Goal: Task Accomplishment & Management: Use online tool/utility

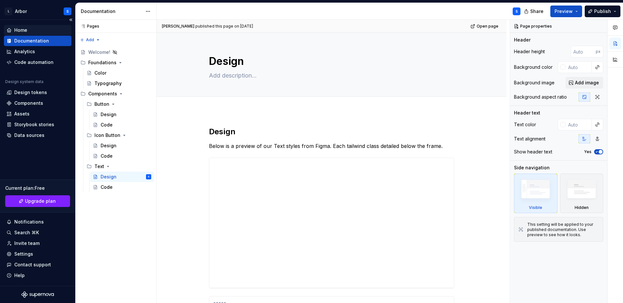
click at [33, 29] on div "Home" at bounding box center [37, 30] width 62 height 6
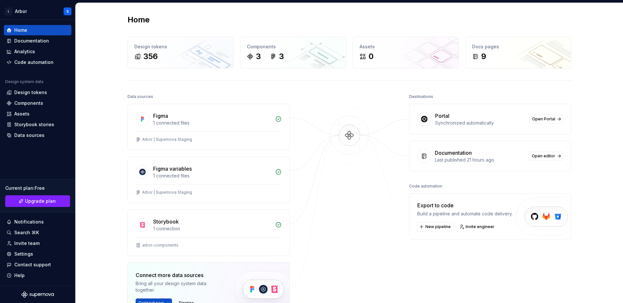
click at [385, 111] on div "Data sources Figma 1 connected files Arbor | Supernova Staging Figma variables …" at bounding box center [350, 233] width 444 height 282
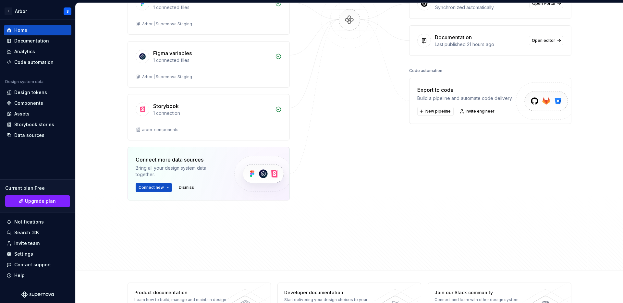
scroll to position [139, 0]
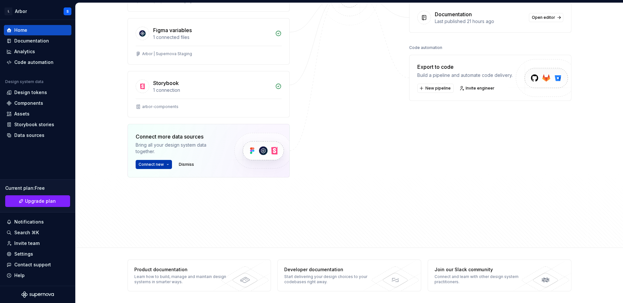
click at [167, 165] on button "Connect new" at bounding box center [154, 164] width 36 height 9
click at [277, 199] on div "Figma 1 connected files Arbor | Supernova Staging Figma variables 1 connected f…" at bounding box center [209, 87] width 162 height 245
click at [41, 36] on div "Documentation" at bounding box center [38, 41] width 68 height 10
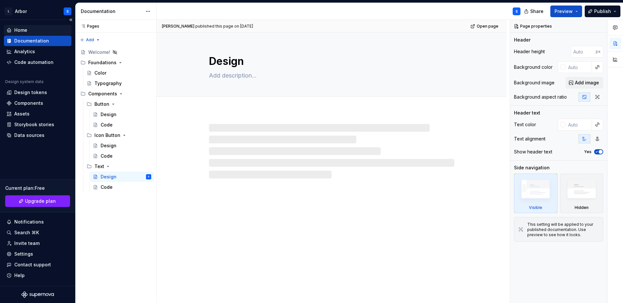
click at [37, 28] on div "Home" at bounding box center [37, 30] width 62 height 6
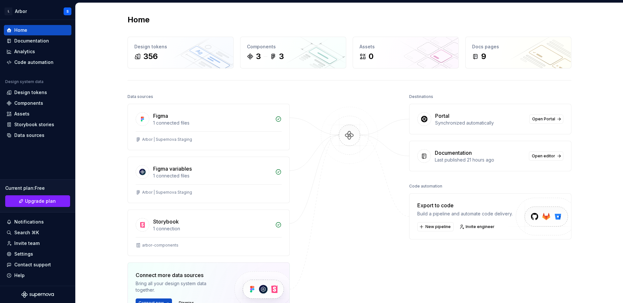
click at [311, 79] on div "Home Design tokens 356 Components 3 3 Assets 0 Docs pages 9 Data sources Figma …" at bounding box center [349, 194] width 467 height 383
click at [35, 60] on div "Code automation" at bounding box center [33, 62] width 39 height 6
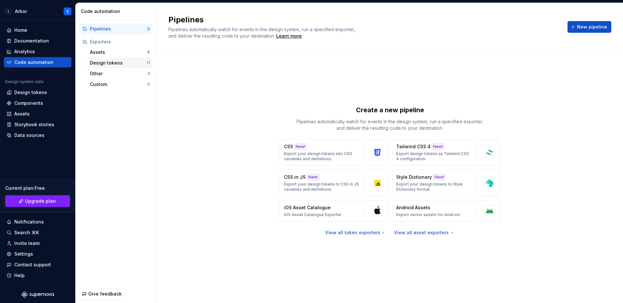
click at [99, 64] on div "Design tokens" at bounding box center [118, 63] width 57 height 6
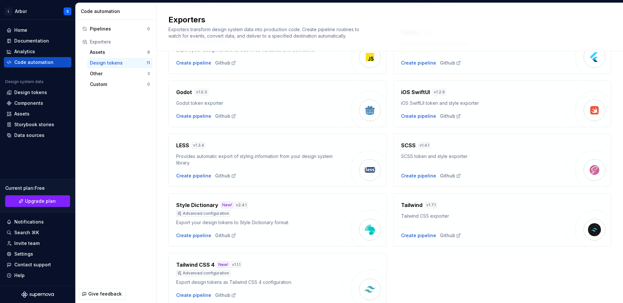
scroll to position [145, 0]
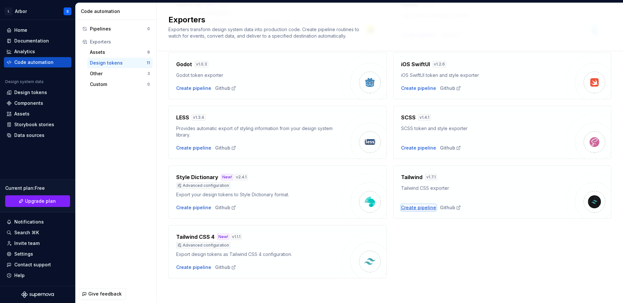
click at [406, 208] on div "Create pipeline" at bounding box center [418, 207] width 35 height 6
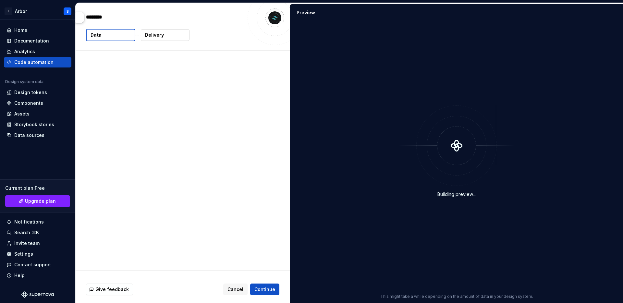
type textarea "*"
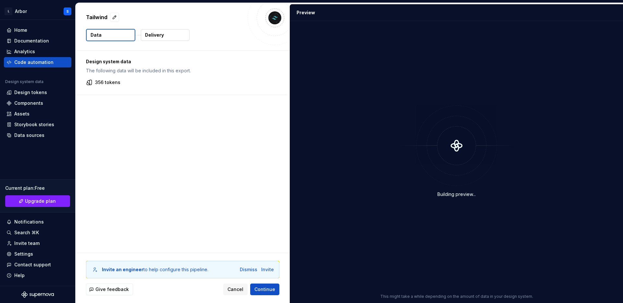
click at [102, 80] on p "356 tokens" at bounding box center [107, 82] width 25 height 6
click at [267, 291] on span "Continue" at bounding box center [264, 289] width 21 height 6
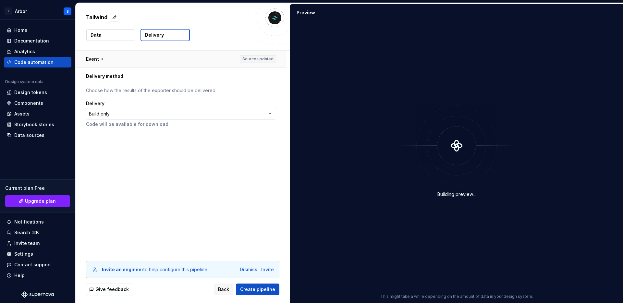
click at [95, 57] on button "button" at bounding box center [181, 59] width 211 height 17
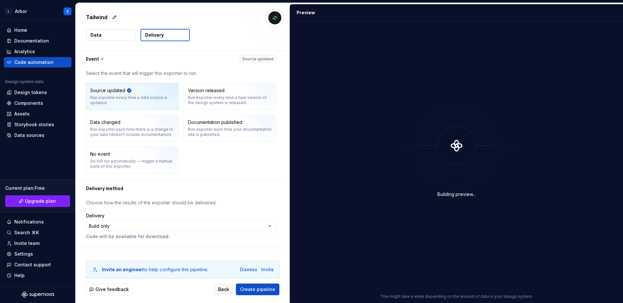
click at [108, 32] on button "Data" at bounding box center [110, 35] width 49 height 12
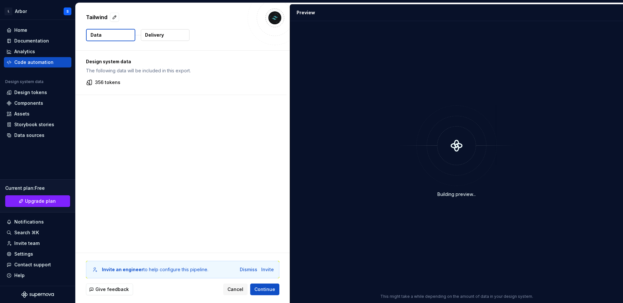
click at [163, 36] on p "Delivery" at bounding box center [154, 35] width 19 height 6
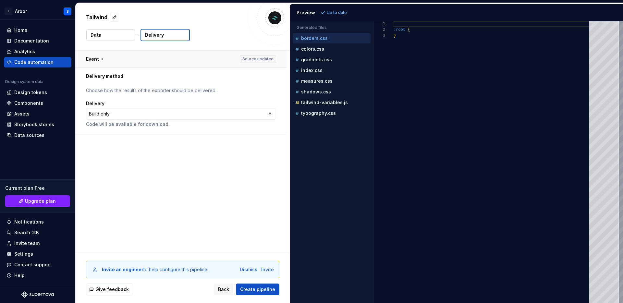
click at [99, 60] on button "button" at bounding box center [181, 59] width 211 height 17
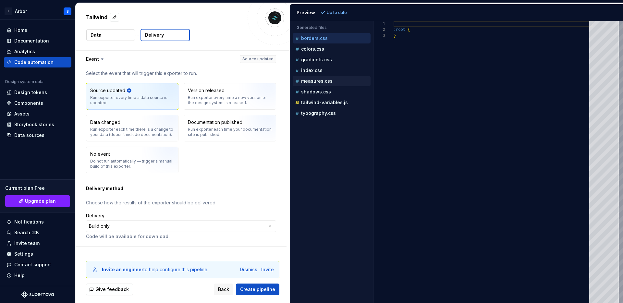
click at [320, 83] on p "measures.css" at bounding box center [316, 81] width 31 height 5
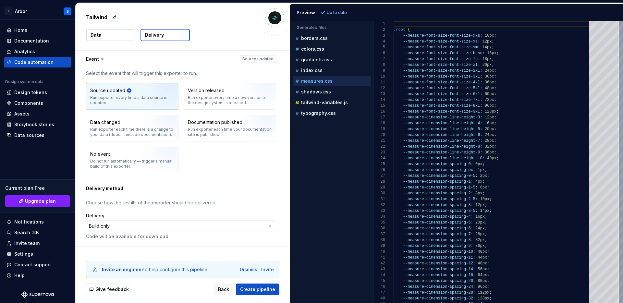
scroll to position [58, 0]
click at [323, 114] on p "typography.css" at bounding box center [318, 113] width 35 height 5
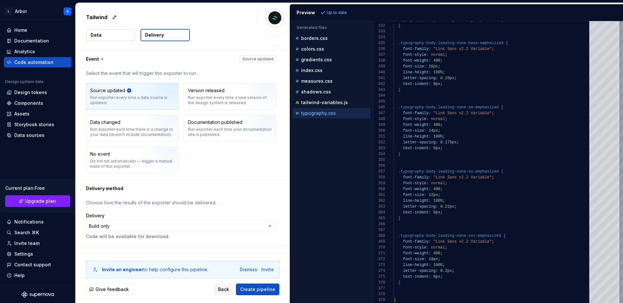
click at [321, 32] on div "Accessibility guide for tree . Navigate the tree with the arrow keys. Common tr…" at bounding box center [330, 75] width 80 height 88
click at [315, 38] on p "borders.css" at bounding box center [314, 38] width 27 height 5
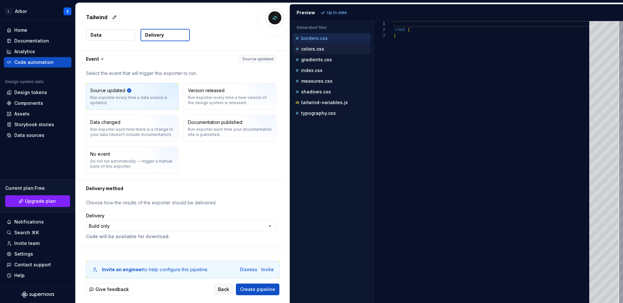
click at [311, 47] on p "colors.css" at bounding box center [312, 48] width 23 height 5
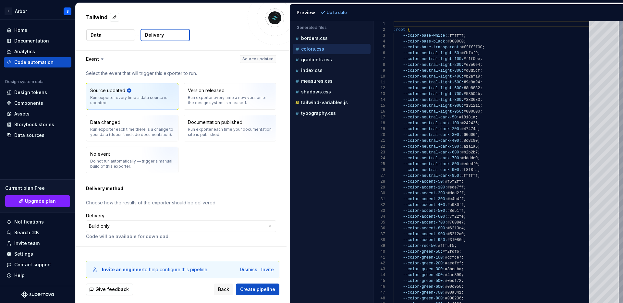
scroll to position [58, 0]
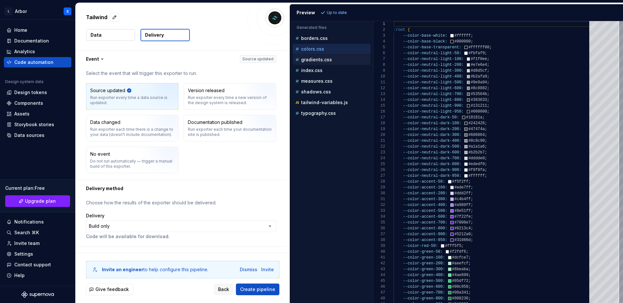
click at [323, 58] on p "gradients.css" at bounding box center [316, 59] width 31 height 5
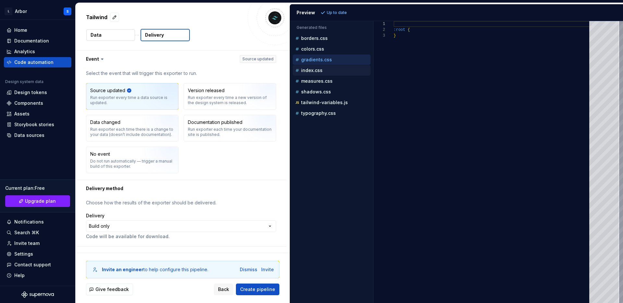
click at [314, 71] on p "index.css" at bounding box center [311, 70] width 21 height 5
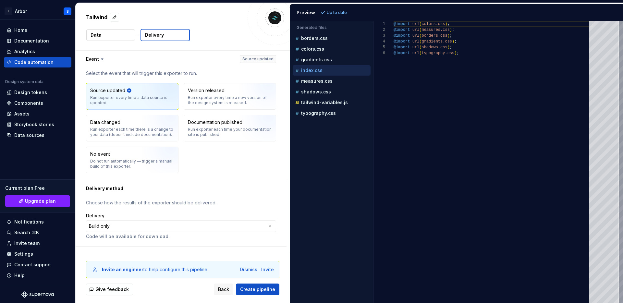
scroll to position [29, 0]
click at [317, 84] on div "measures.css" at bounding box center [332, 81] width 77 height 6
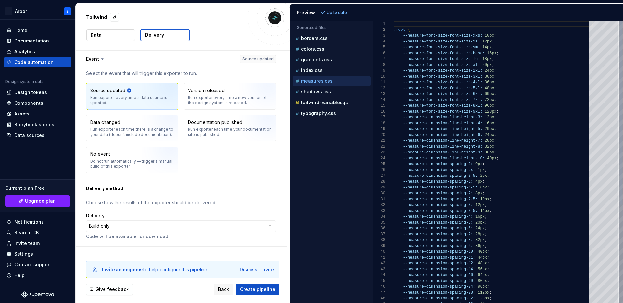
scroll to position [58, 0]
click at [320, 94] on div "shadows.css" at bounding box center [332, 92] width 77 height 6
type textarea "******* *"
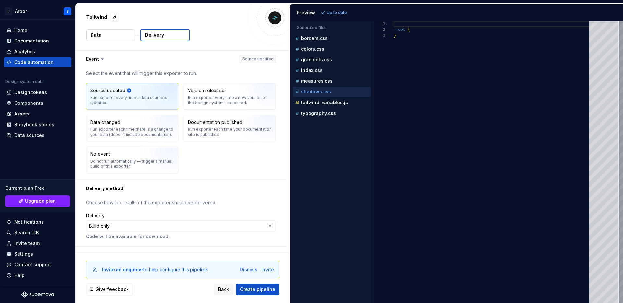
scroll to position [12, 0]
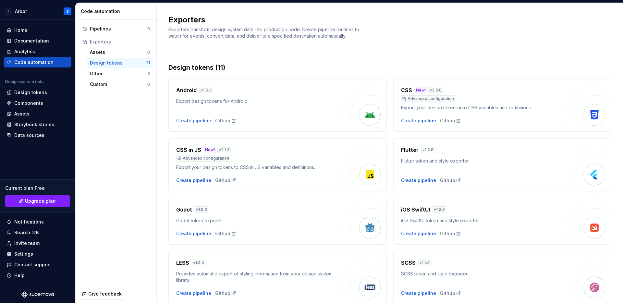
scroll to position [145, 0]
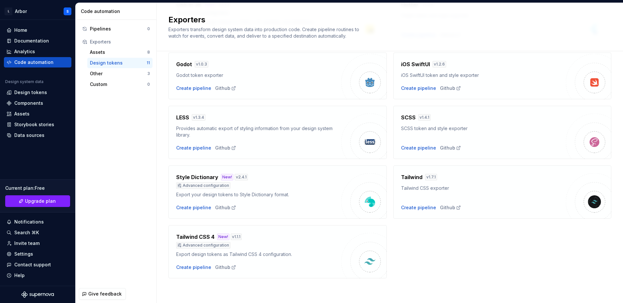
click at [207, 259] on div "Tailwind CSS 4 New! v 1.1.1 Advanced configuration Export design tokens as Tail…" at bounding box center [258, 252] width 165 height 38
click at [196, 268] on div "Create pipeline" at bounding box center [193, 267] width 35 height 6
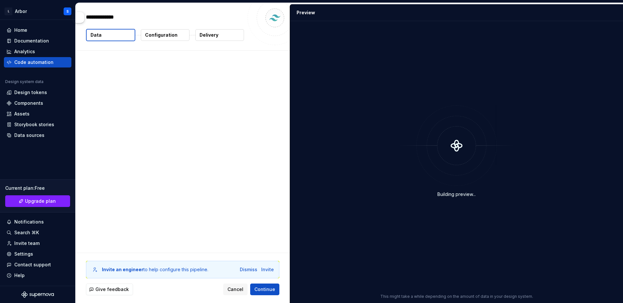
type textarea "*"
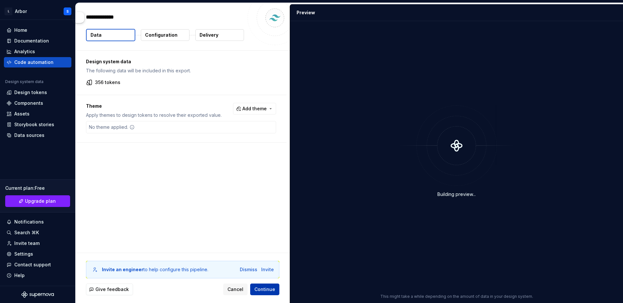
click at [269, 291] on span "Continue" at bounding box center [264, 289] width 21 height 6
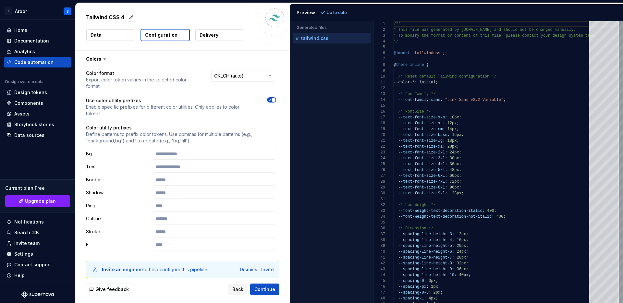
click at [99, 31] on button "Data" at bounding box center [110, 35] width 49 height 12
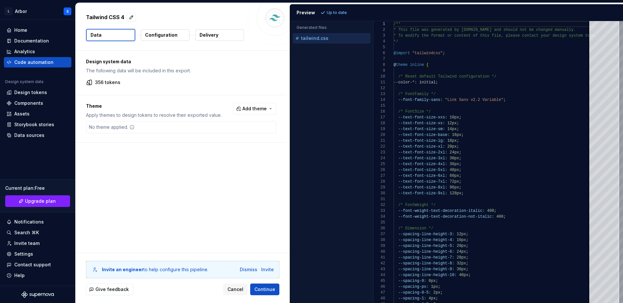
click at [146, 123] on div "No theme applied." at bounding box center [181, 127] width 190 height 12
click at [266, 106] on span "Add theme" at bounding box center [254, 108] width 24 height 6
click at [212, 135] on span "Dark" at bounding box center [240, 134] width 75 height 10
click at [210, 146] on div "Suggestions" at bounding box center [208, 144] width 5 height 5
click at [254, 205] on html "L Arbor S Home Documentation Analytics Code automation Design system data Desig…" at bounding box center [311, 151] width 623 height 303
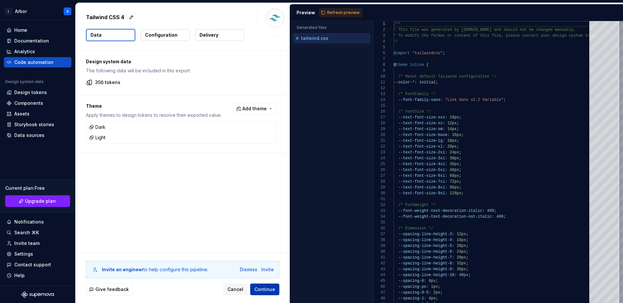
click at [264, 292] on span "Continue" at bounding box center [264, 289] width 21 height 6
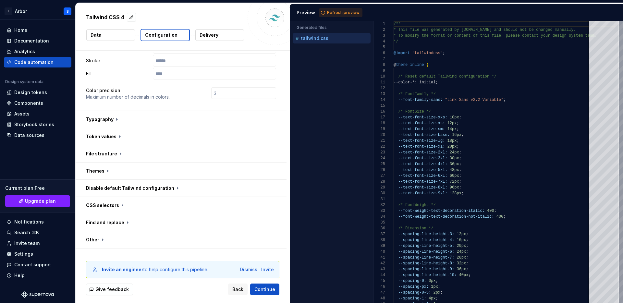
scroll to position [169, 0]
click at [113, 113] on button "button" at bounding box center [181, 121] width 211 height 17
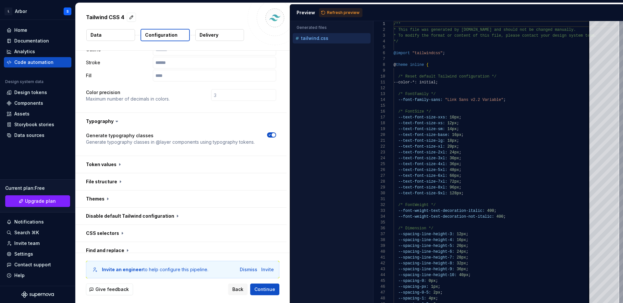
click at [117, 118] on icon at bounding box center [117, 121] width 6 height 6
click at [109, 113] on button "button" at bounding box center [181, 121] width 211 height 17
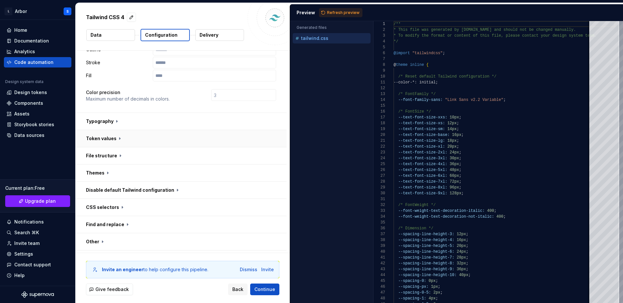
click at [112, 130] on button "button" at bounding box center [181, 138] width 211 height 17
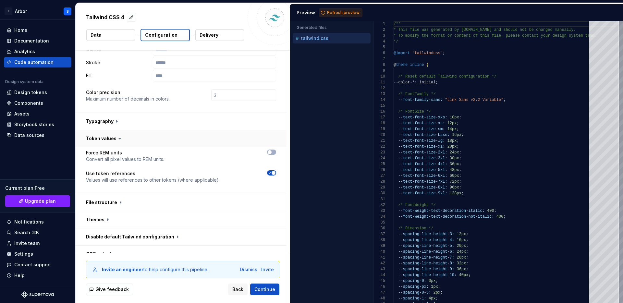
click at [112, 130] on button "button" at bounding box center [181, 138] width 211 height 17
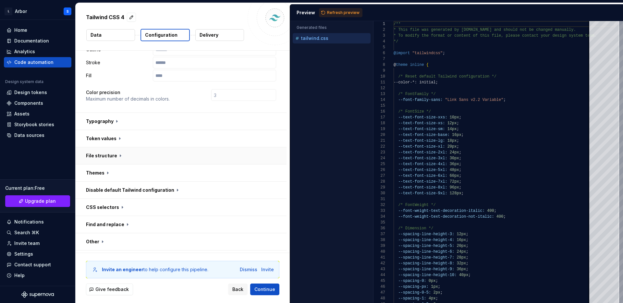
click at [111, 147] on button "button" at bounding box center [181, 155] width 211 height 17
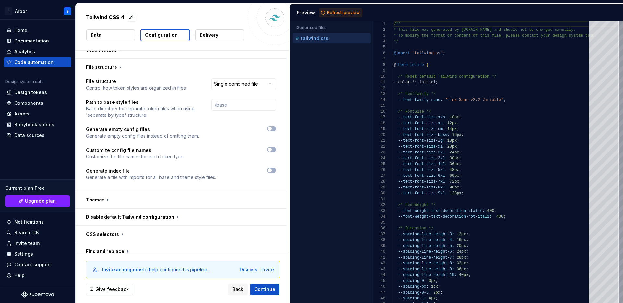
scroll to position [259, 0]
click at [104, 191] on button "button" at bounding box center [181, 199] width 211 height 17
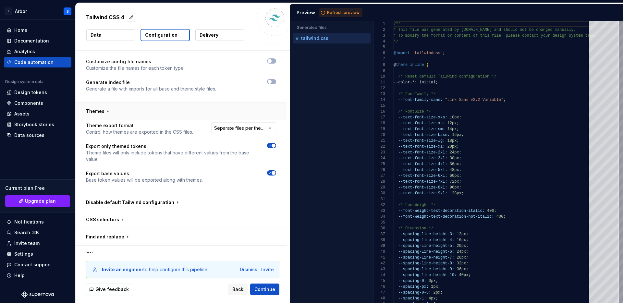
scroll to position [361, 0]
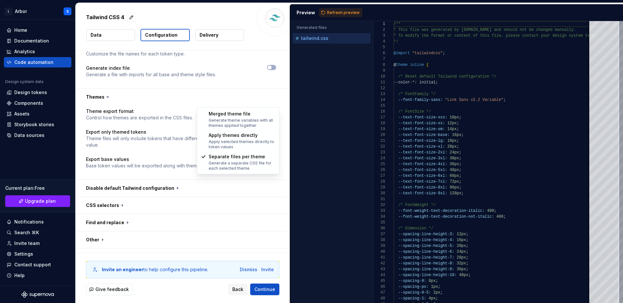
click at [250, 100] on html "**********" at bounding box center [311, 151] width 623 height 303
select select "**********"
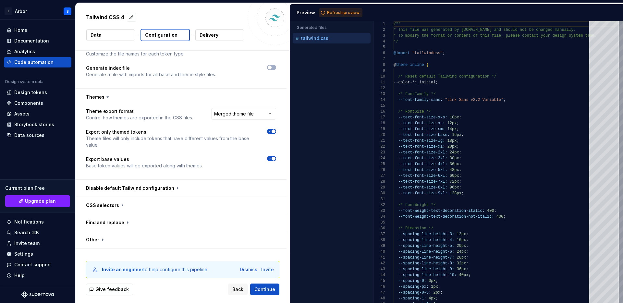
click at [218, 135] on p "Theme files will only include tokens that have different values from the base v…" at bounding box center [170, 141] width 169 height 13
click at [158, 180] on button "button" at bounding box center [181, 188] width 211 height 17
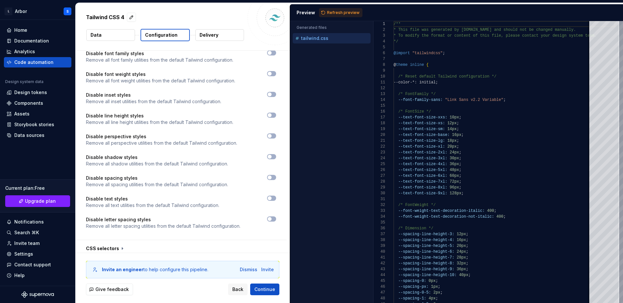
scroll to position [719, 0]
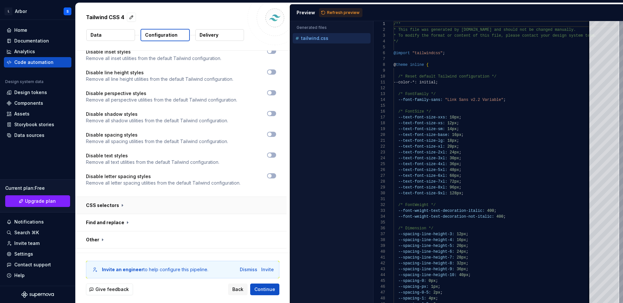
click at [120, 197] on button "button" at bounding box center [181, 205] width 211 height 17
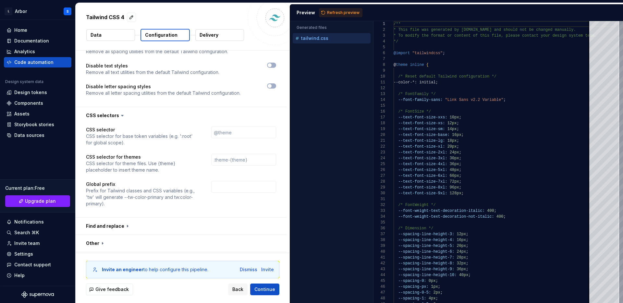
scroll to position [812, 0]
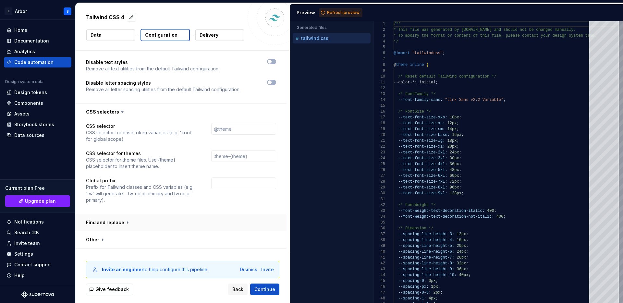
click at [115, 214] on button "button" at bounding box center [181, 222] width 211 height 17
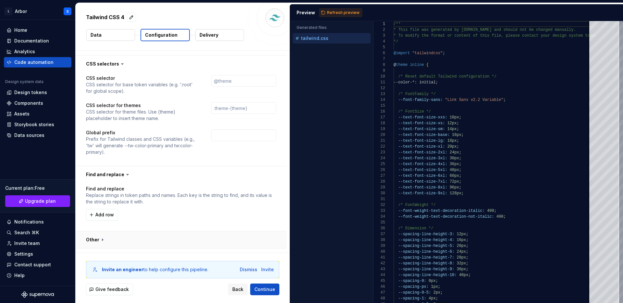
click at [101, 231] on button "button" at bounding box center [181, 239] width 211 height 17
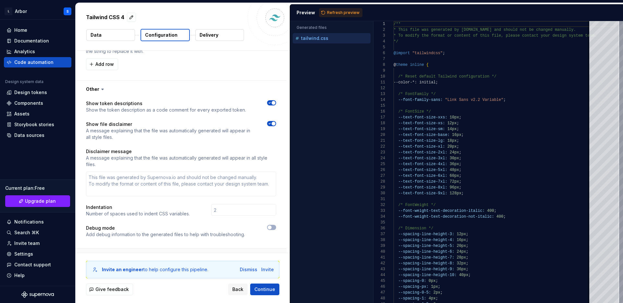
click at [104, 249] on button "button" at bounding box center [181, 257] width 211 height 17
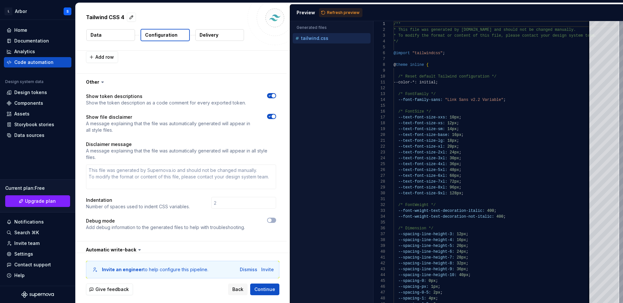
scroll to position [1016, 0]
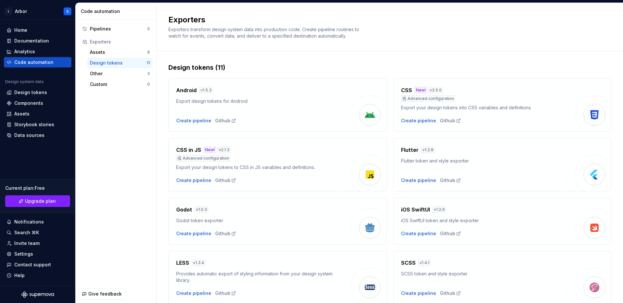
scroll to position [145, 0]
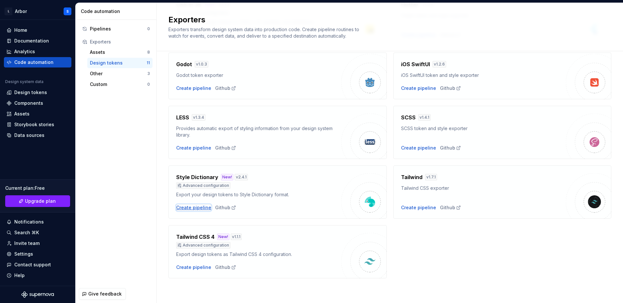
click at [191, 207] on div "Create pipeline" at bounding box center [193, 207] width 35 height 6
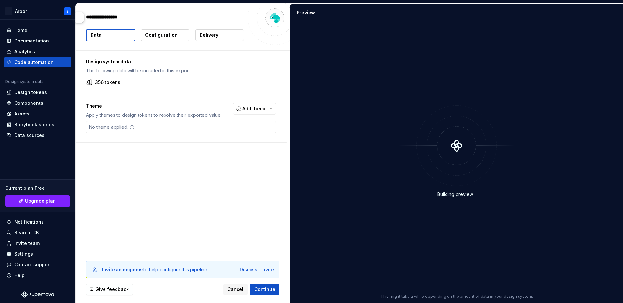
type textarea "*"
click at [151, 126] on div "No theme applied." at bounding box center [181, 127] width 190 height 12
click at [263, 106] on span "Add theme" at bounding box center [254, 108] width 24 height 6
click at [216, 142] on div "Light" at bounding box center [219, 145] width 11 height 6
click at [212, 130] on span "Dark" at bounding box center [240, 134] width 75 height 10
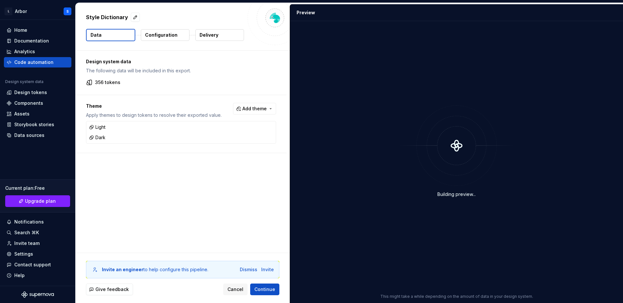
click at [241, 226] on html "L Arbor S Home Documentation Analytics Code automation Design system data Desig…" at bounding box center [311, 151] width 623 height 303
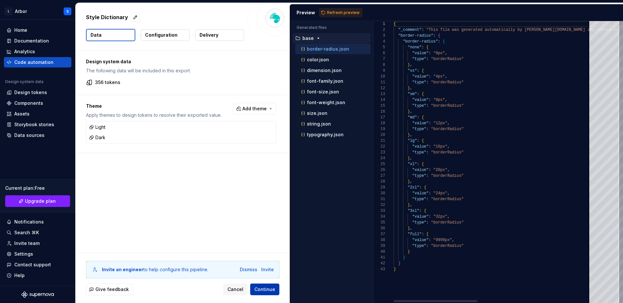
click at [264, 287] on span "Continue" at bounding box center [264, 289] width 21 height 6
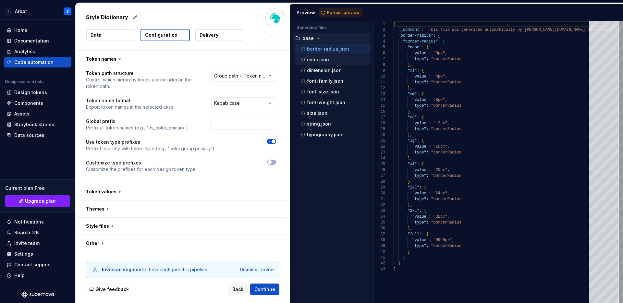
click at [311, 60] on p "color.json" at bounding box center [318, 59] width 22 height 5
type textarea "**********"
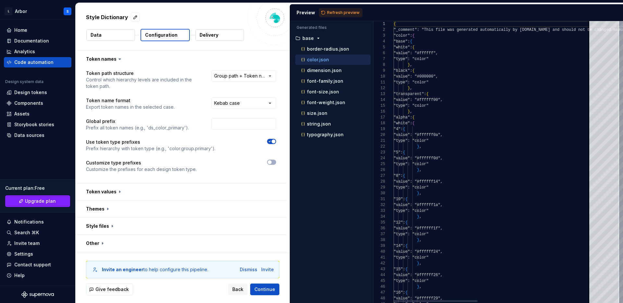
scroll to position [58, 0]
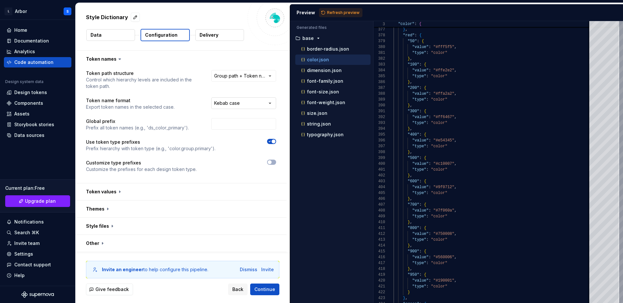
click at [238, 98] on html "**********" at bounding box center [311, 151] width 623 height 303
click at [218, 102] on html "**********" at bounding box center [311, 151] width 623 height 303
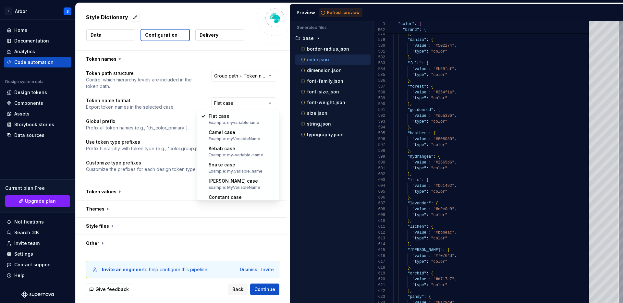
select select "*********"
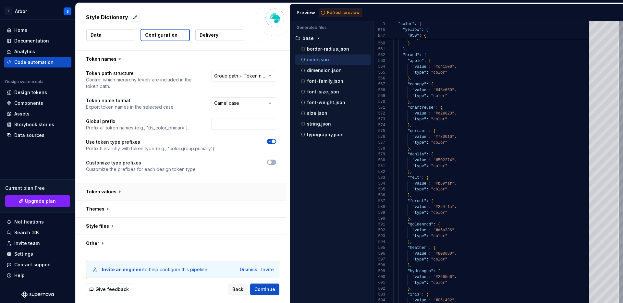
click at [124, 189] on button "button" at bounding box center [181, 191] width 211 height 17
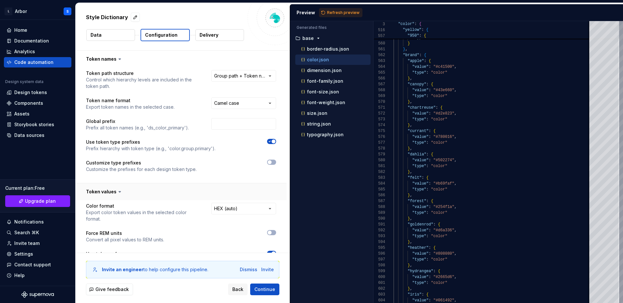
click at [124, 189] on button "button" at bounding box center [181, 191] width 211 height 17
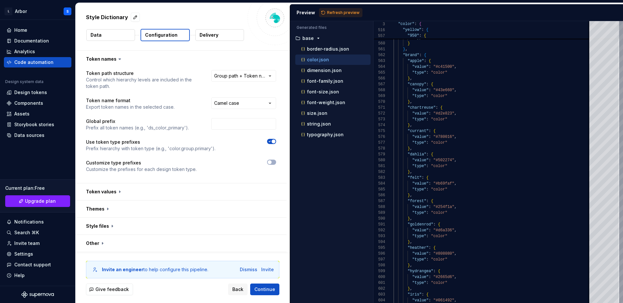
click at [238, 70] on div "**********" at bounding box center [181, 126] width 211 height 116
click at [234, 73] on html "**********" at bounding box center [311, 151] width 623 height 303
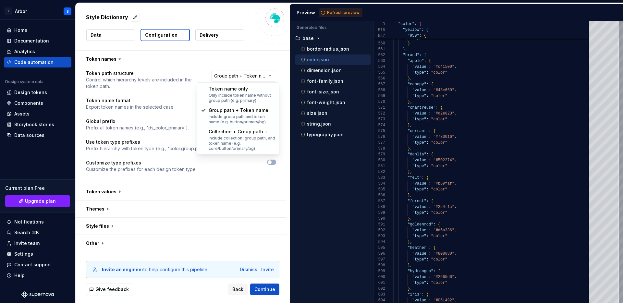
select select "**********"
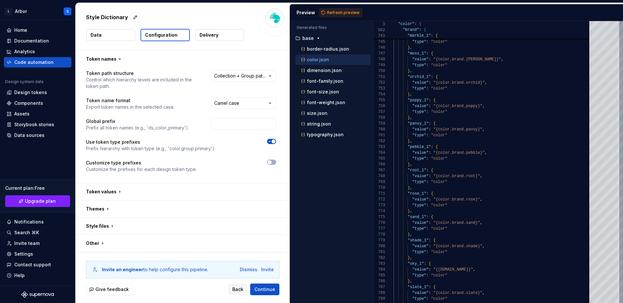
click at [99, 259] on div "Invite an engineer to help configure this pipeline. Dismiss Invite Give feedbac…" at bounding box center [183, 278] width 214 height 50
click at [99, 253] on div "Invite an engineer to help configure this pipeline. Dismiss Invite Give feedbac…" at bounding box center [183, 278] width 214 height 50
click at [99, 247] on button "button" at bounding box center [181, 243] width 211 height 17
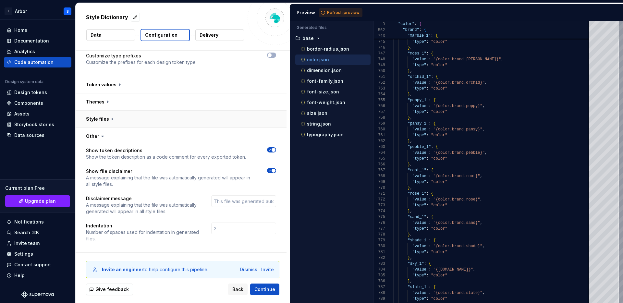
click at [105, 121] on button "button" at bounding box center [181, 119] width 211 height 17
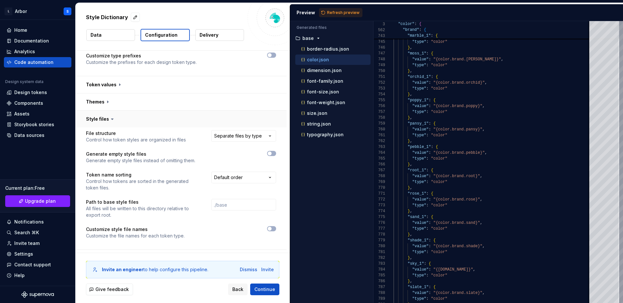
scroll to position [0, 0]
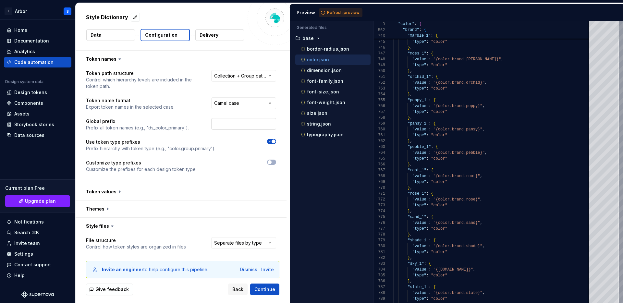
click at [221, 124] on input "text" at bounding box center [243, 124] width 65 height 12
type input "rbr"
click at [339, 14] on span "Refresh preview" at bounding box center [343, 12] width 32 height 5
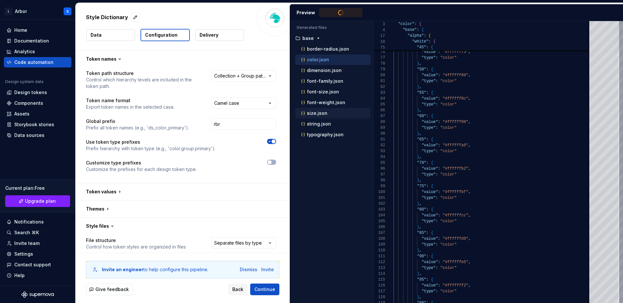
click at [329, 113] on div "size.json" at bounding box center [335, 113] width 71 height 6
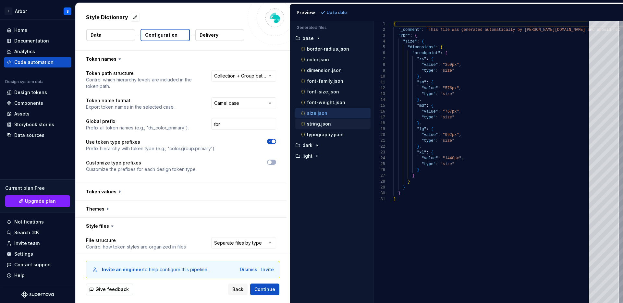
click at [323, 124] on p "string.json" at bounding box center [319, 123] width 24 height 5
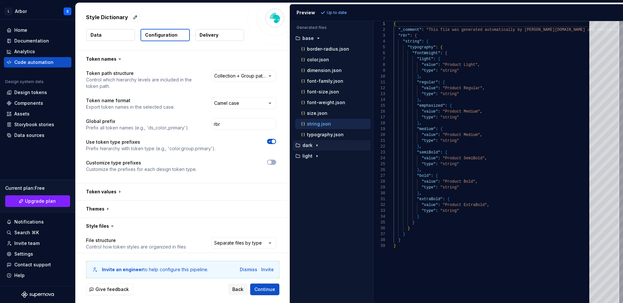
click at [313, 148] on button "dark" at bounding box center [332, 145] width 78 height 7
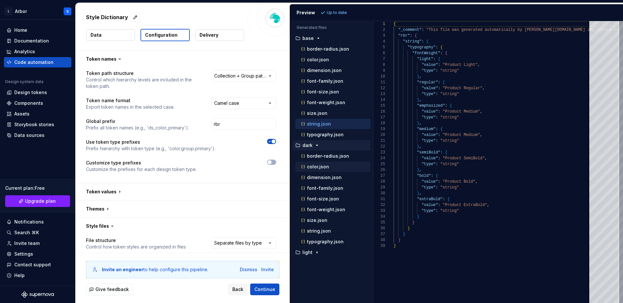
click at [325, 165] on p "color.json" at bounding box center [318, 166] width 22 height 5
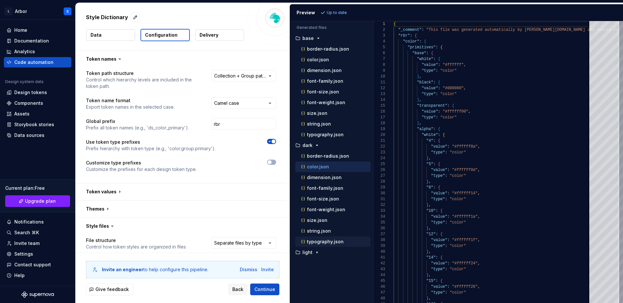
click at [339, 240] on p "typography.json" at bounding box center [325, 241] width 37 height 5
type textarea "**********"
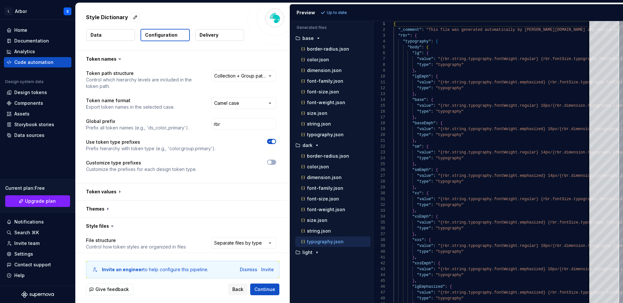
click at [339, 240] on p "typography.json" at bounding box center [325, 241] width 37 height 5
click at [319, 248] on div "light" at bounding box center [332, 252] width 78 height 10
click at [311, 252] on p "light" at bounding box center [307, 252] width 10 height 5
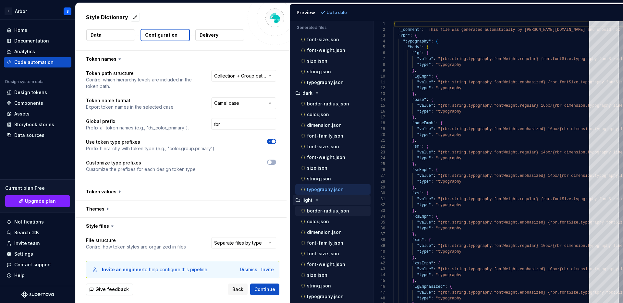
click at [325, 214] on div "border-radius.json" at bounding box center [332, 211] width 75 height 10
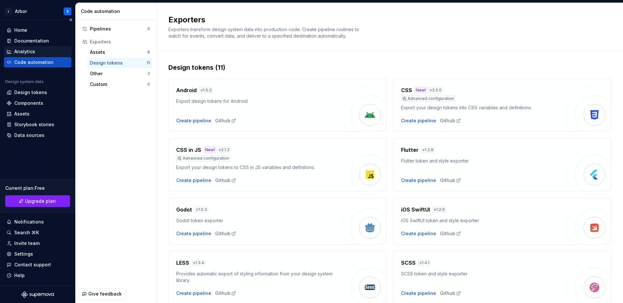
click at [33, 52] on div "Analytics" at bounding box center [24, 51] width 21 height 6
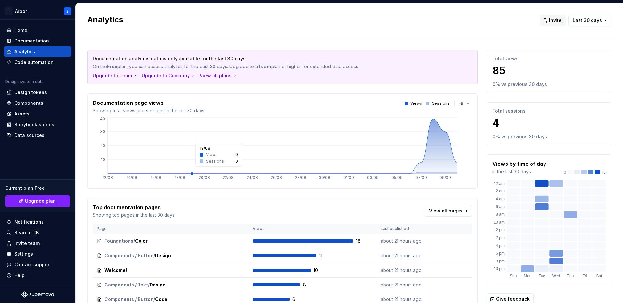
scroll to position [92, 0]
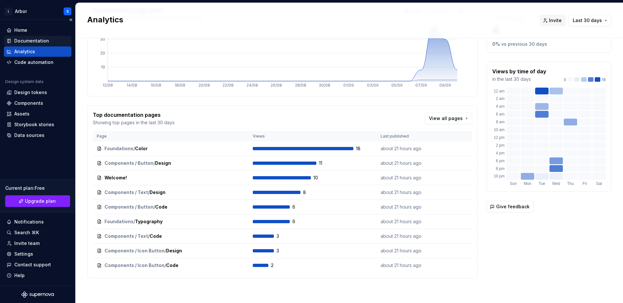
click at [28, 44] on div "Documentation" at bounding box center [38, 41] width 68 height 10
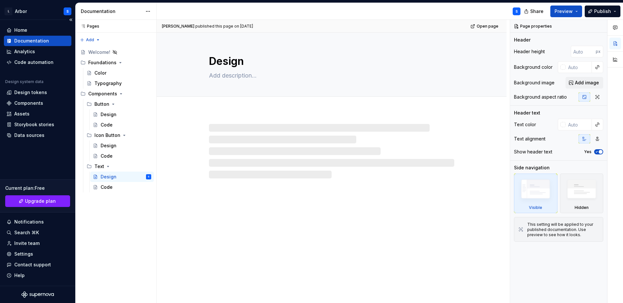
type textarea "*"
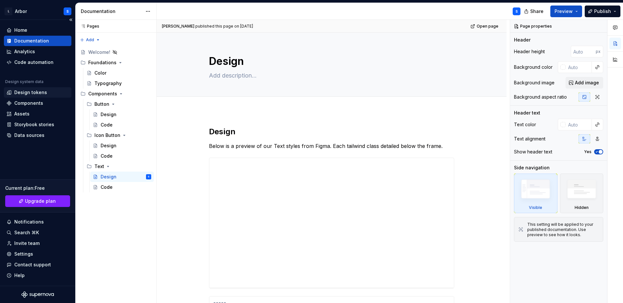
click at [22, 92] on div "Design tokens" at bounding box center [30, 92] width 33 height 6
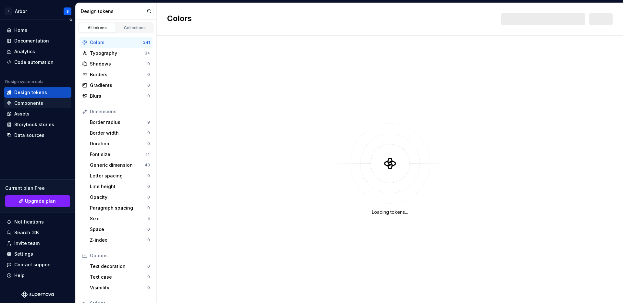
click at [32, 103] on div "Components" at bounding box center [28, 103] width 29 height 6
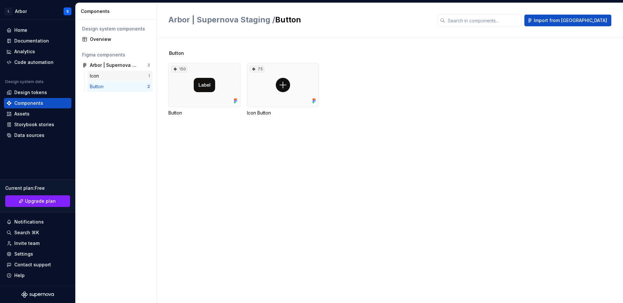
click at [110, 77] on div "Icon" at bounding box center [119, 76] width 58 height 6
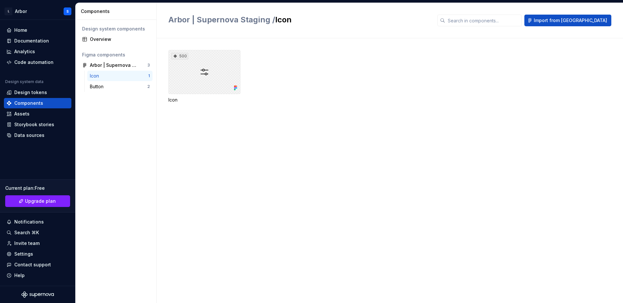
click at [189, 79] on div "500" at bounding box center [204, 72] width 72 height 44
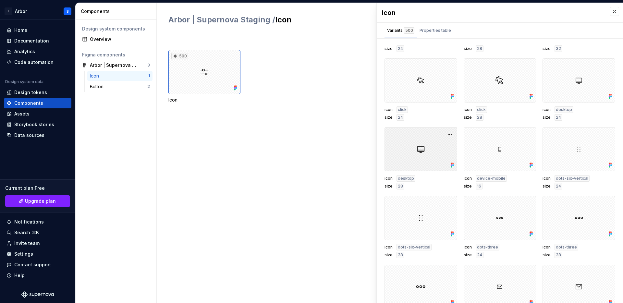
scroll to position [3866, 0]
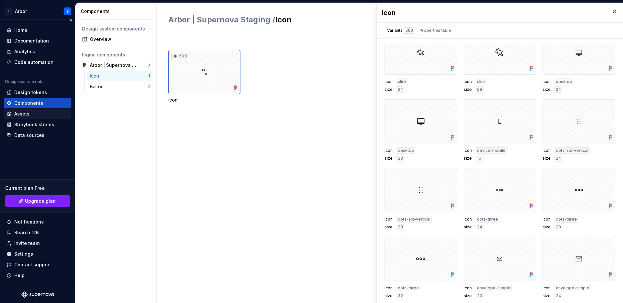
click at [24, 114] on div "Assets" at bounding box center [21, 114] width 15 height 6
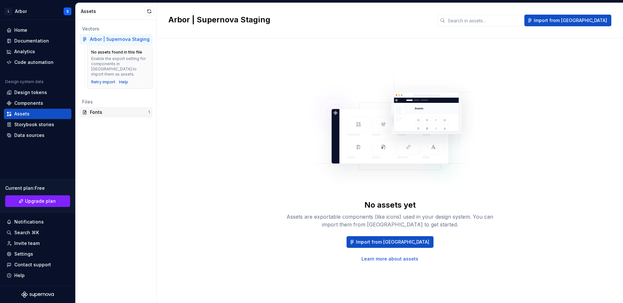
click at [116, 109] on div "Fonts" at bounding box center [119, 112] width 58 height 6
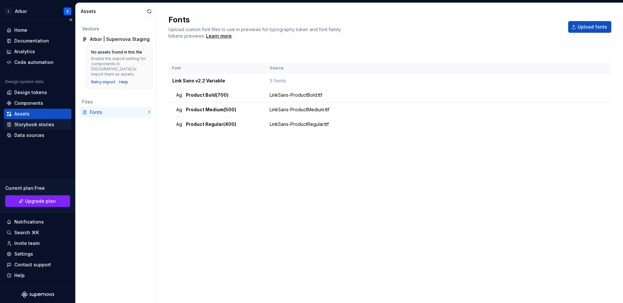
click at [39, 128] on div "Storybook stories" at bounding box center [38, 124] width 68 height 10
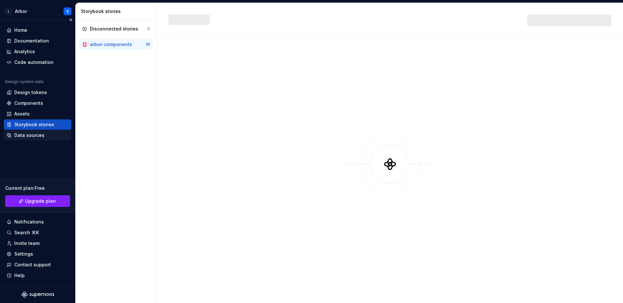
click at [37, 135] on div "Data sources" at bounding box center [29, 135] width 30 height 6
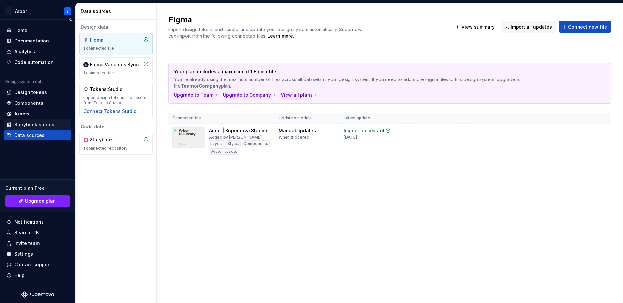
click at [35, 125] on div "Storybook stories" at bounding box center [34, 124] width 40 height 6
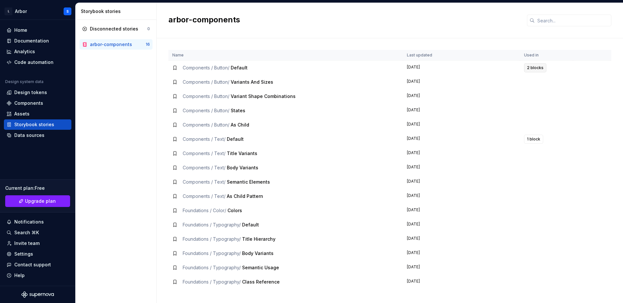
click at [526, 68] on button "2 blocks" at bounding box center [535, 67] width 22 height 9
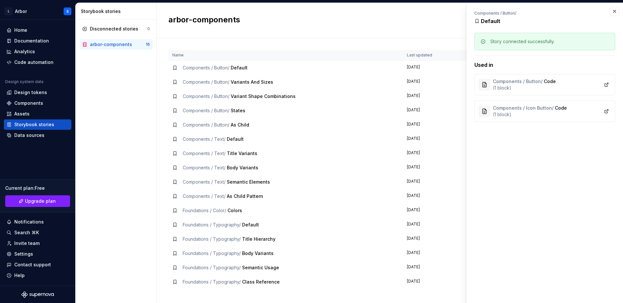
click at [441, 196] on td "[DATE]" at bounding box center [461, 196] width 117 height 14
click at [618, 10] on button "button" at bounding box center [614, 11] width 9 height 9
